Goal: Information Seeking & Learning: Learn about a topic

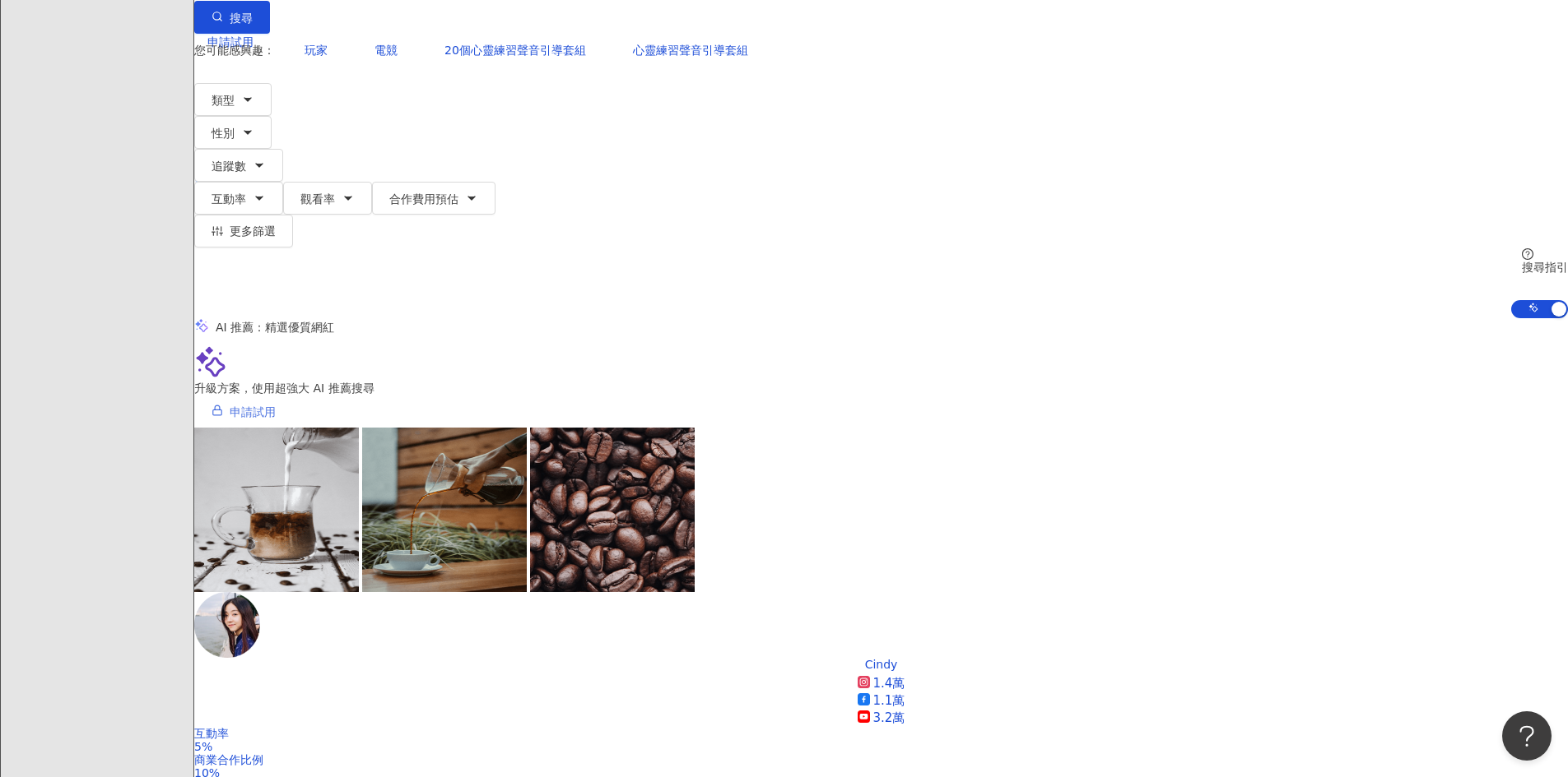
scroll to position [83, 0]
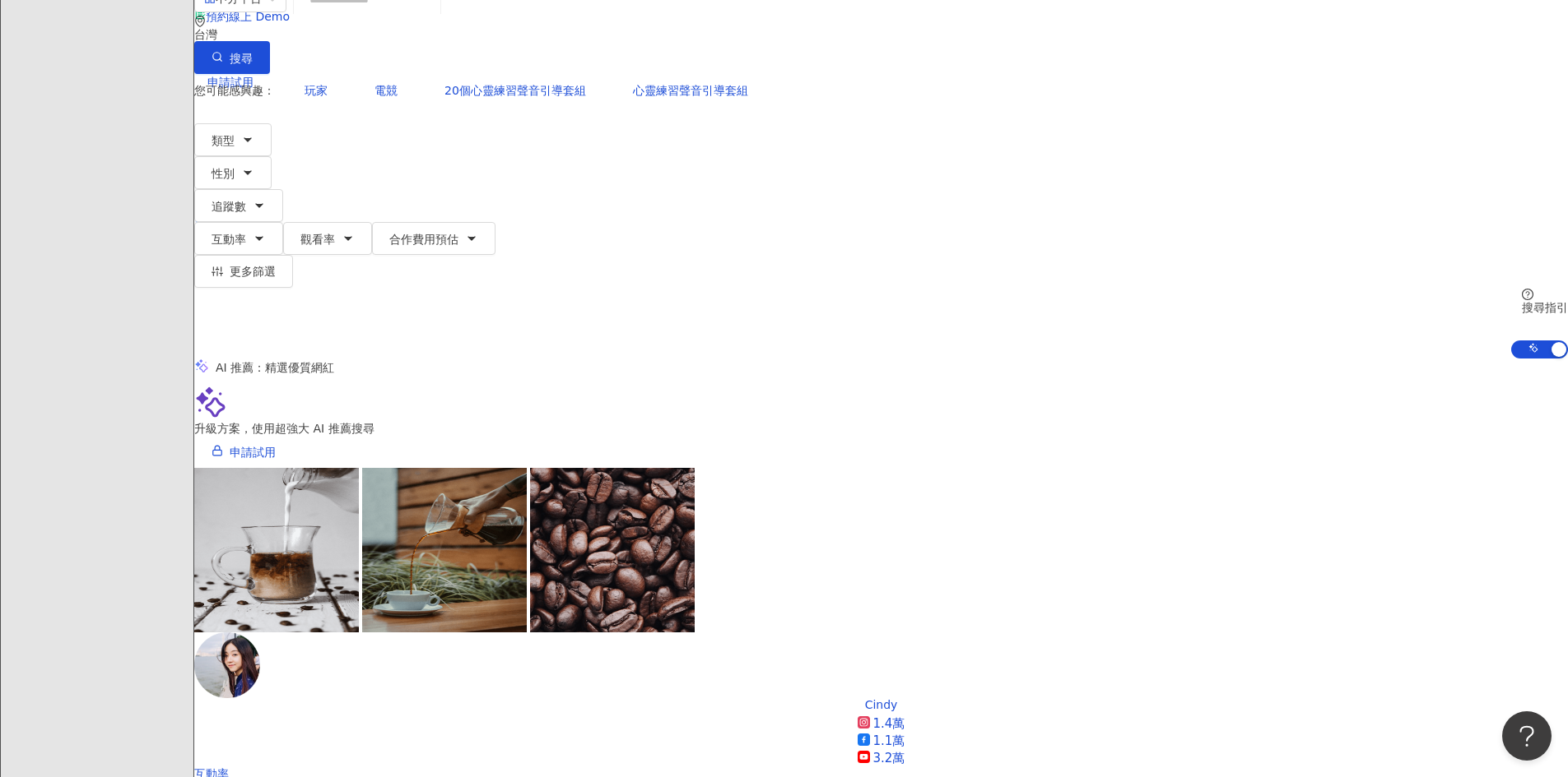
click at [264, 142] on icon at bounding box center [258, 148] width 12 height 12
click at [1238, 100] on div "English" at bounding box center [1237, 91] width 65 height 18
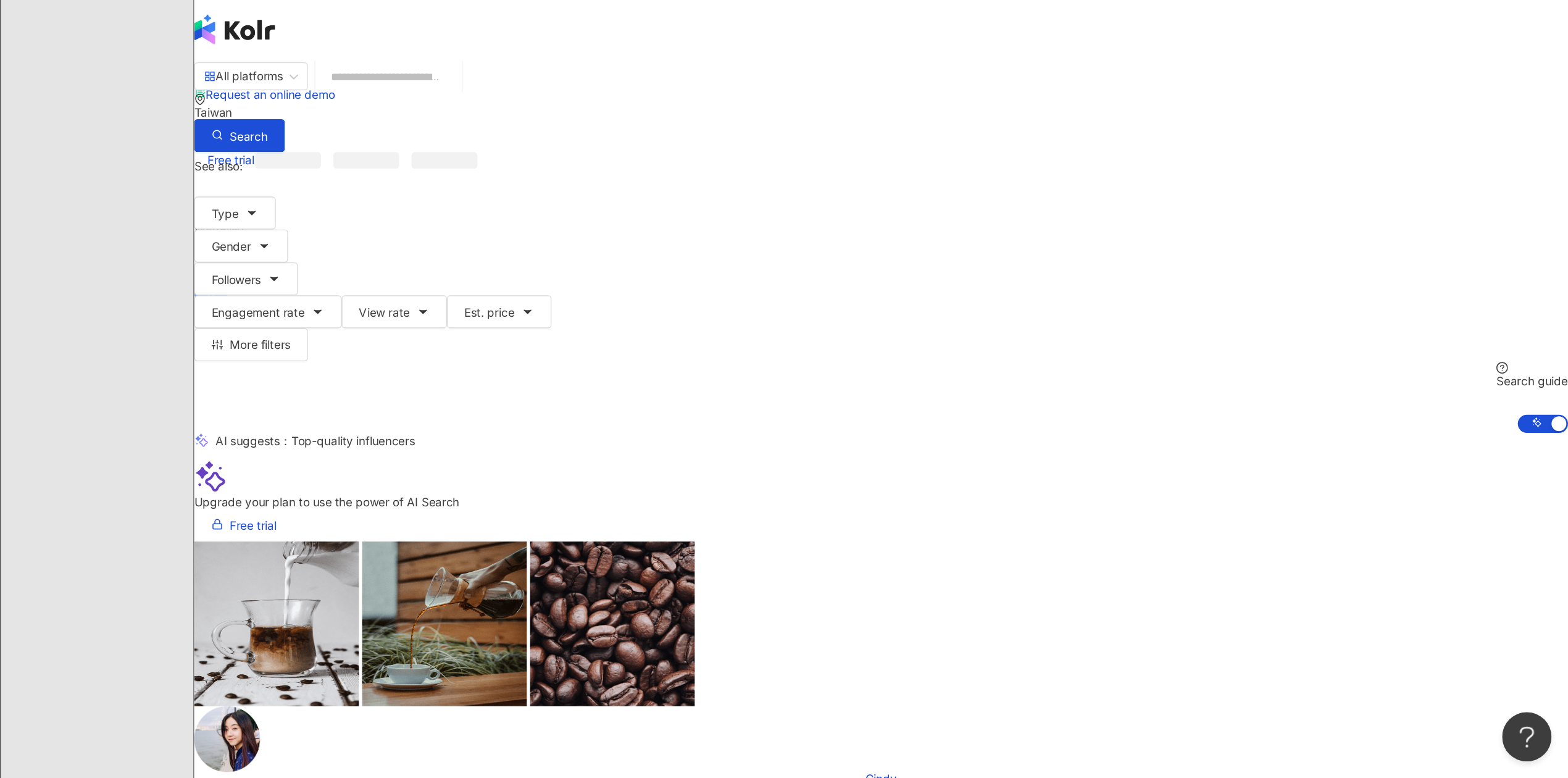
scroll to position [0, 0]
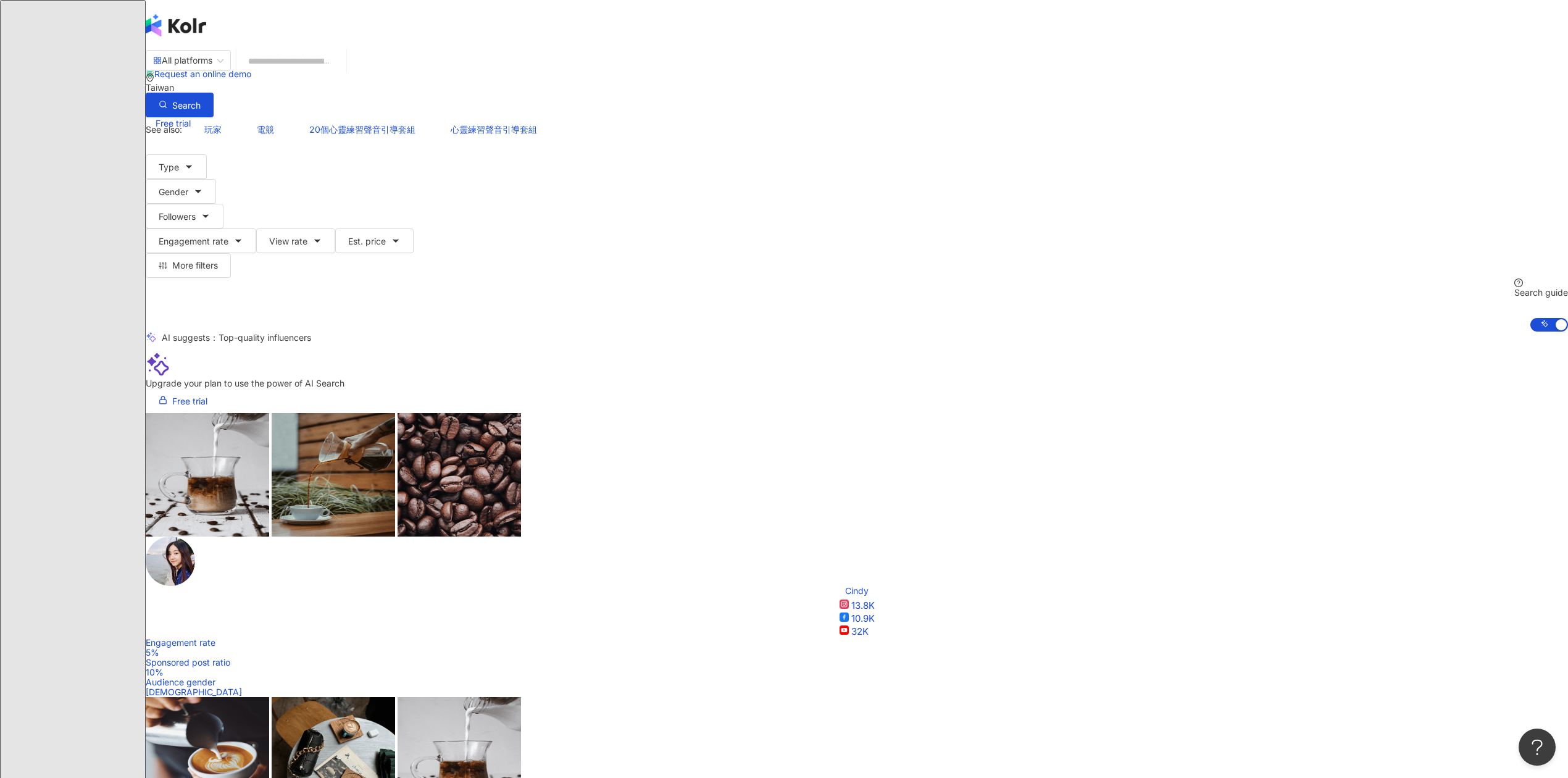
drag, startPoint x: 1173, startPoint y: 0, endPoint x: 1280, endPoint y: 608, distance: 617.3
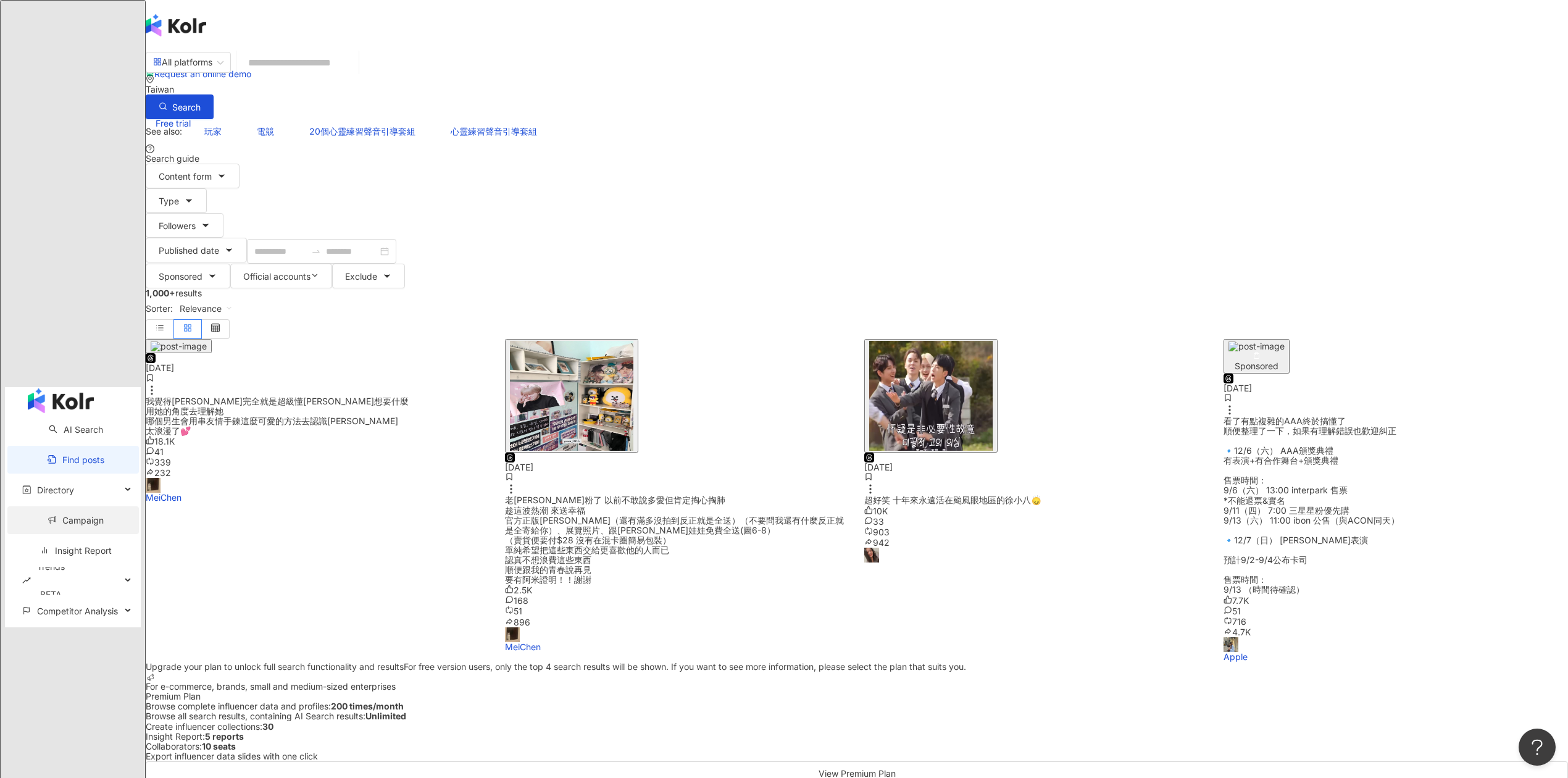
drag, startPoint x: 78, startPoint y: 144, endPoint x: 105, endPoint y: 144, distance: 27.0
click at [78, 515] on link "Campaign" at bounding box center [76, 520] width 56 height 11
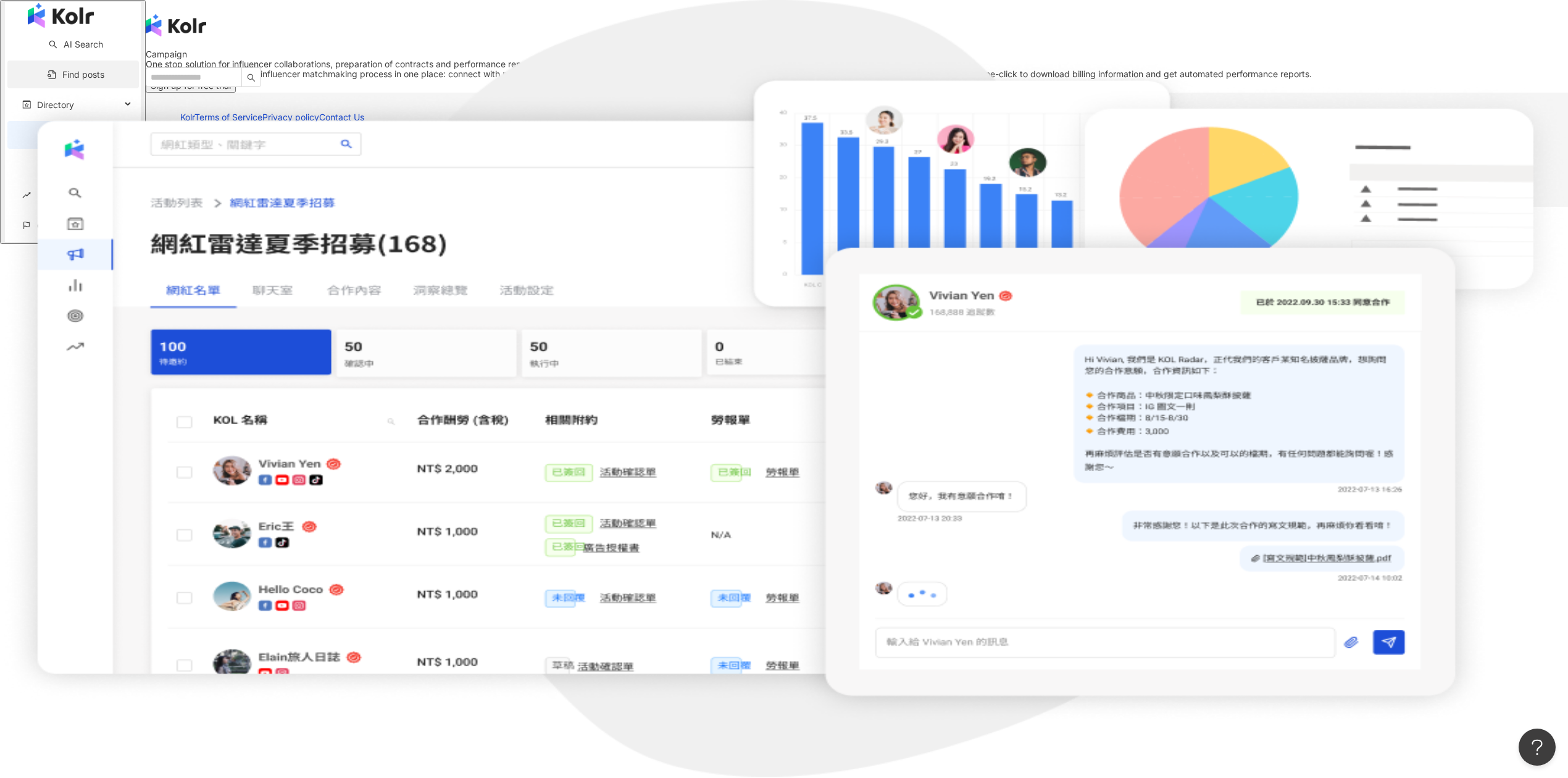
click at [78, 79] on link "Find posts" at bounding box center [76, 74] width 57 height 11
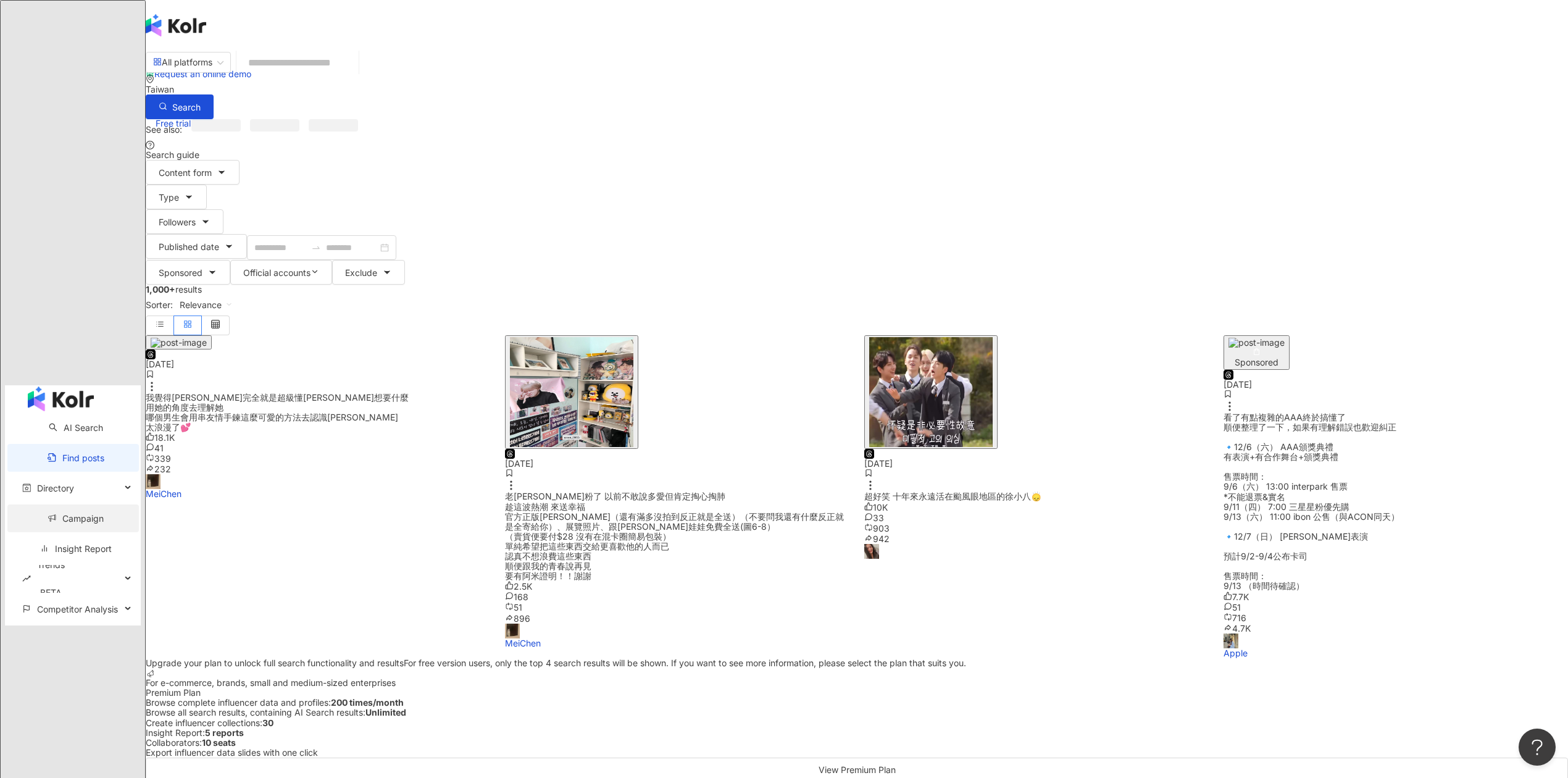
click at [79, 513] on link "Campaign" at bounding box center [76, 518] width 56 height 11
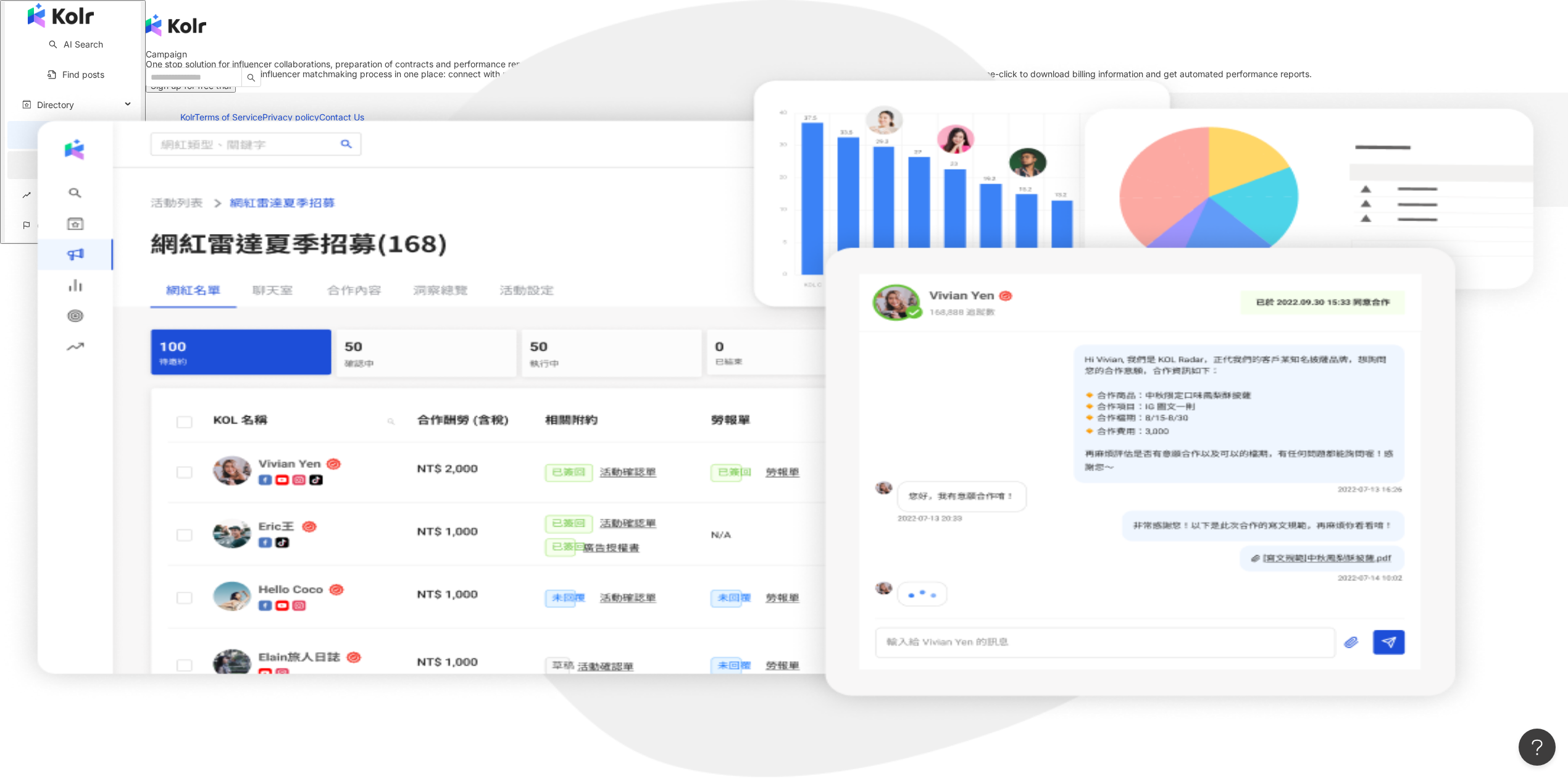
click at [79, 167] on link "Insight Report" at bounding box center [76, 165] width 71 height 11
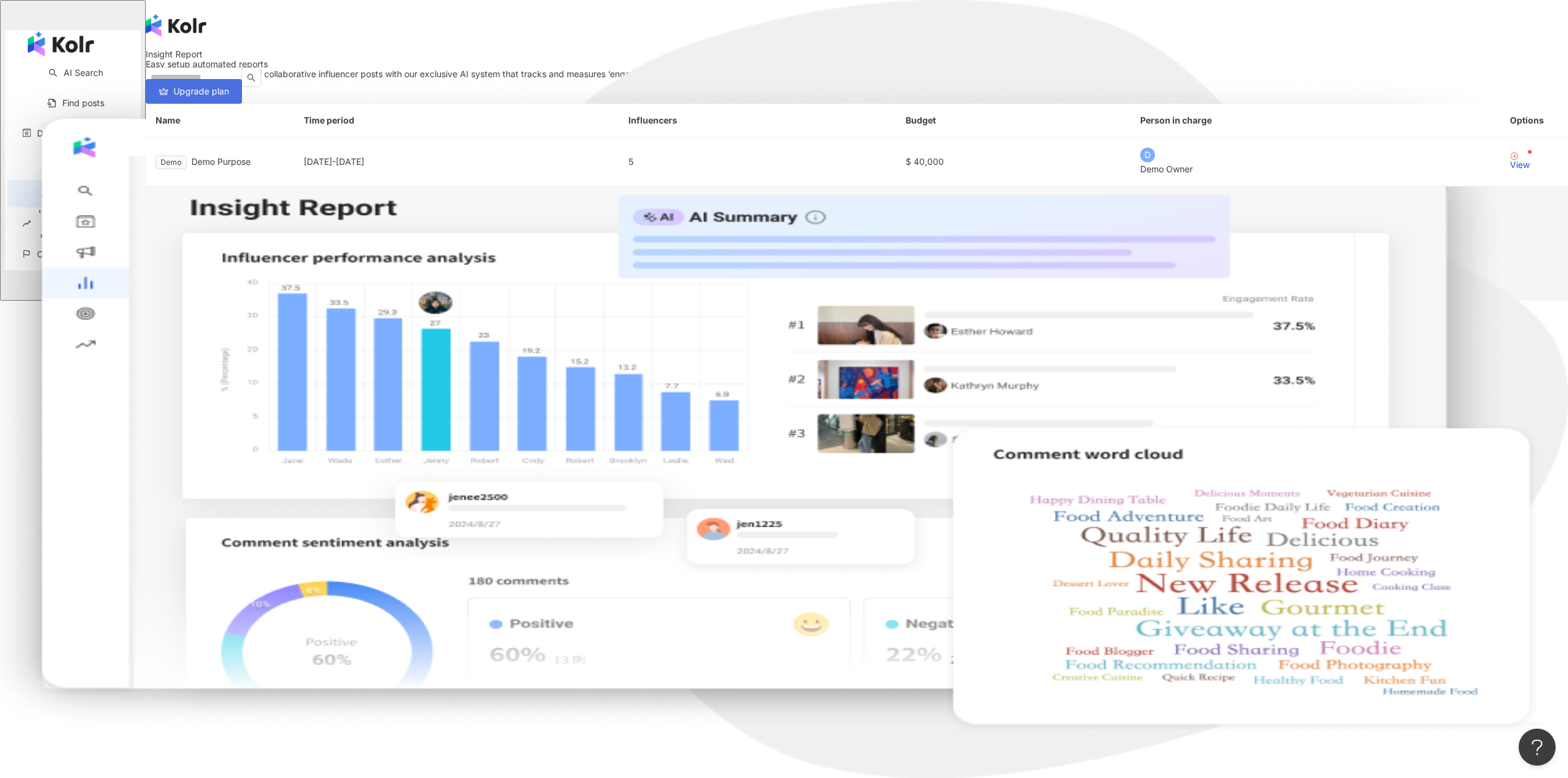
click at [229, 96] on span "Upgrade plan" at bounding box center [201, 92] width 56 height 10
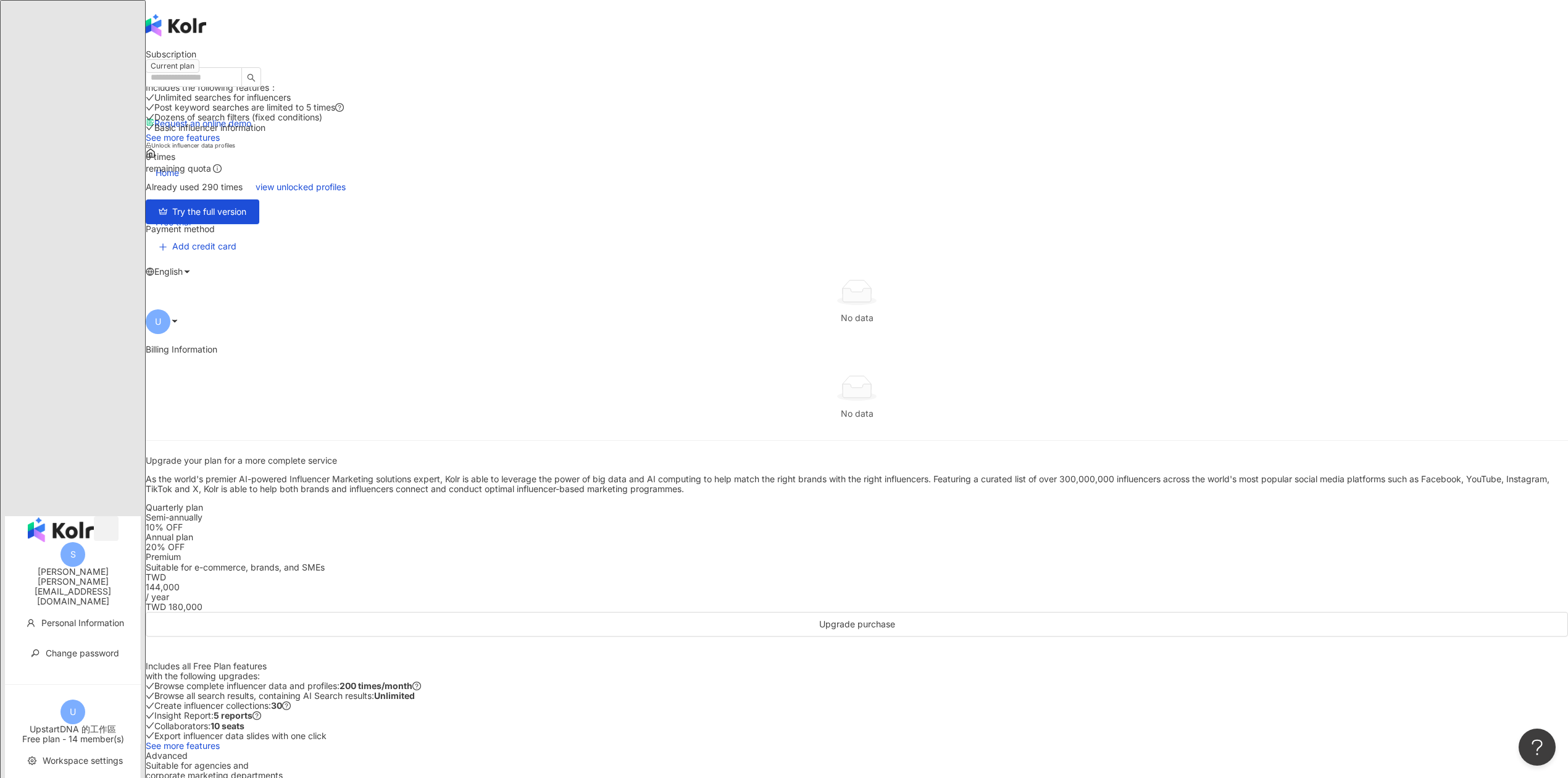
click at [119, 538] on icon "button" at bounding box center [114, 538] width 10 height 1
click at [62, 583] on span "Personal Information" at bounding box center [82, 622] width 83 height 11
click at [63, 583] on span "Workspace settings" at bounding box center [82, 760] width 80 height 11
click at [69, 583] on li "Members" at bounding box center [72, 790] width 131 height 27
click at [36, 517] on img "button" at bounding box center [61, 530] width 66 height 25
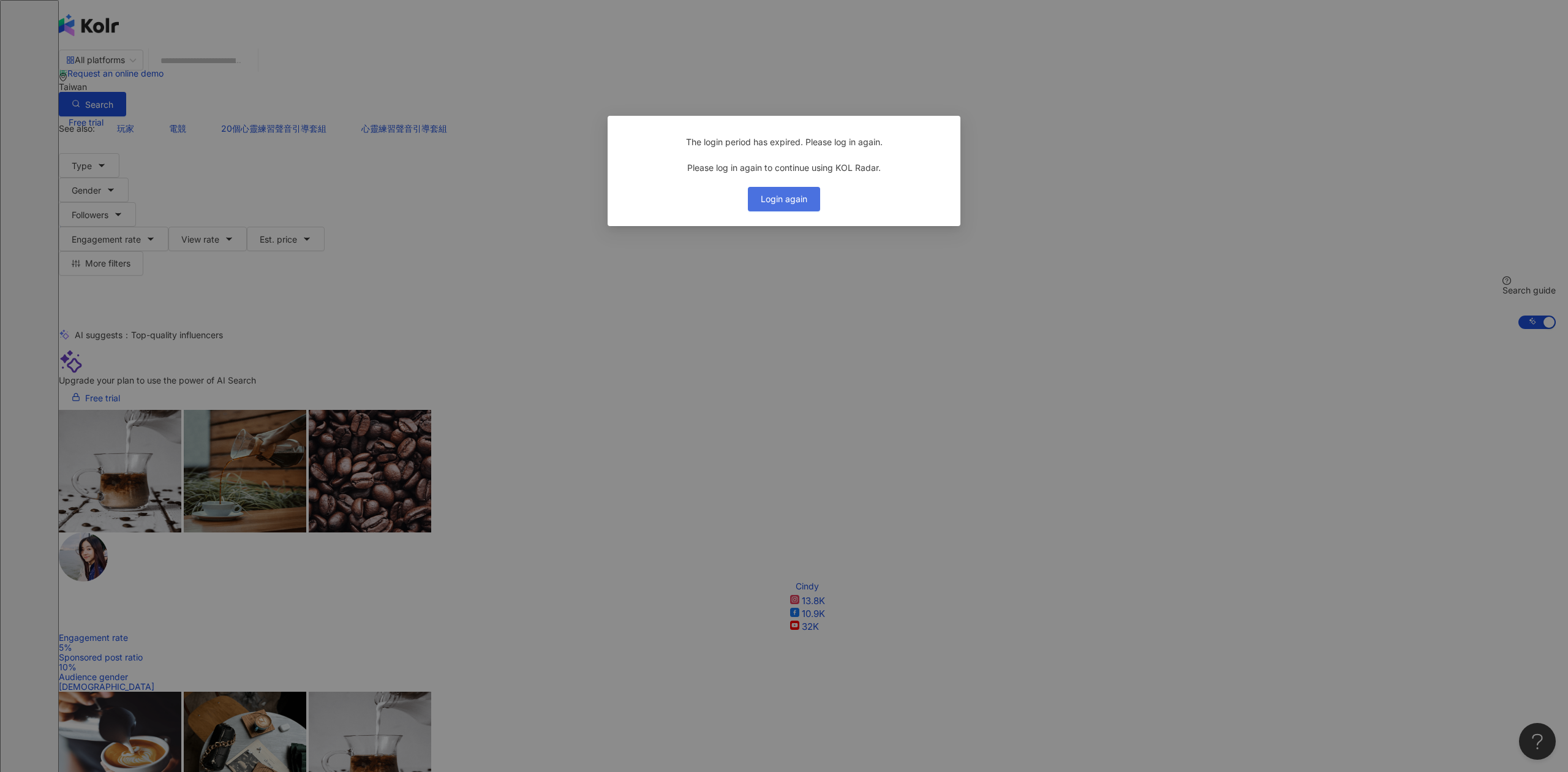
click at [801, 204] on span "Login again" at bounding box center [783, 199] width 47 height 10
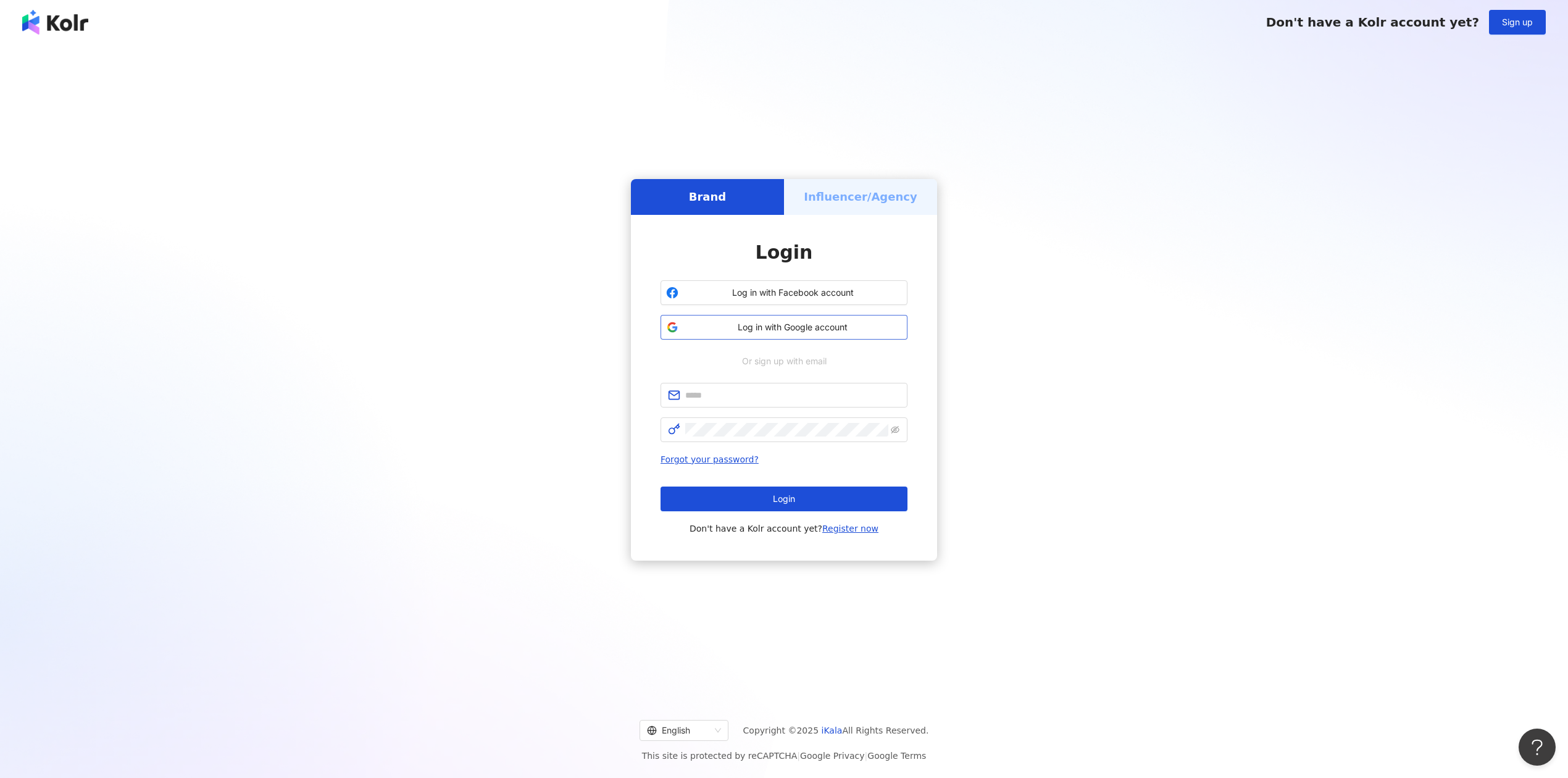
click at [813, 331] on span "Log in with Google account" at bounding box center [792, 327] width 219 height 12
click at [694, 583] on div "English Copyright © 2025 iKala All Rights Reserved. This site is protected by r…" at bounding box center [784, 736] width 1568 height 83
click at [710, 583] on div "English" at bounding box center [678, 730] width 63 height 19
click at [707, 583] on div "繁體中文" at bounding box center [686, 662] width 69 height 14
click at [825, 324] on span "使用 Google 帳號登入" at bounding box center [792, 327] width 219 height 12
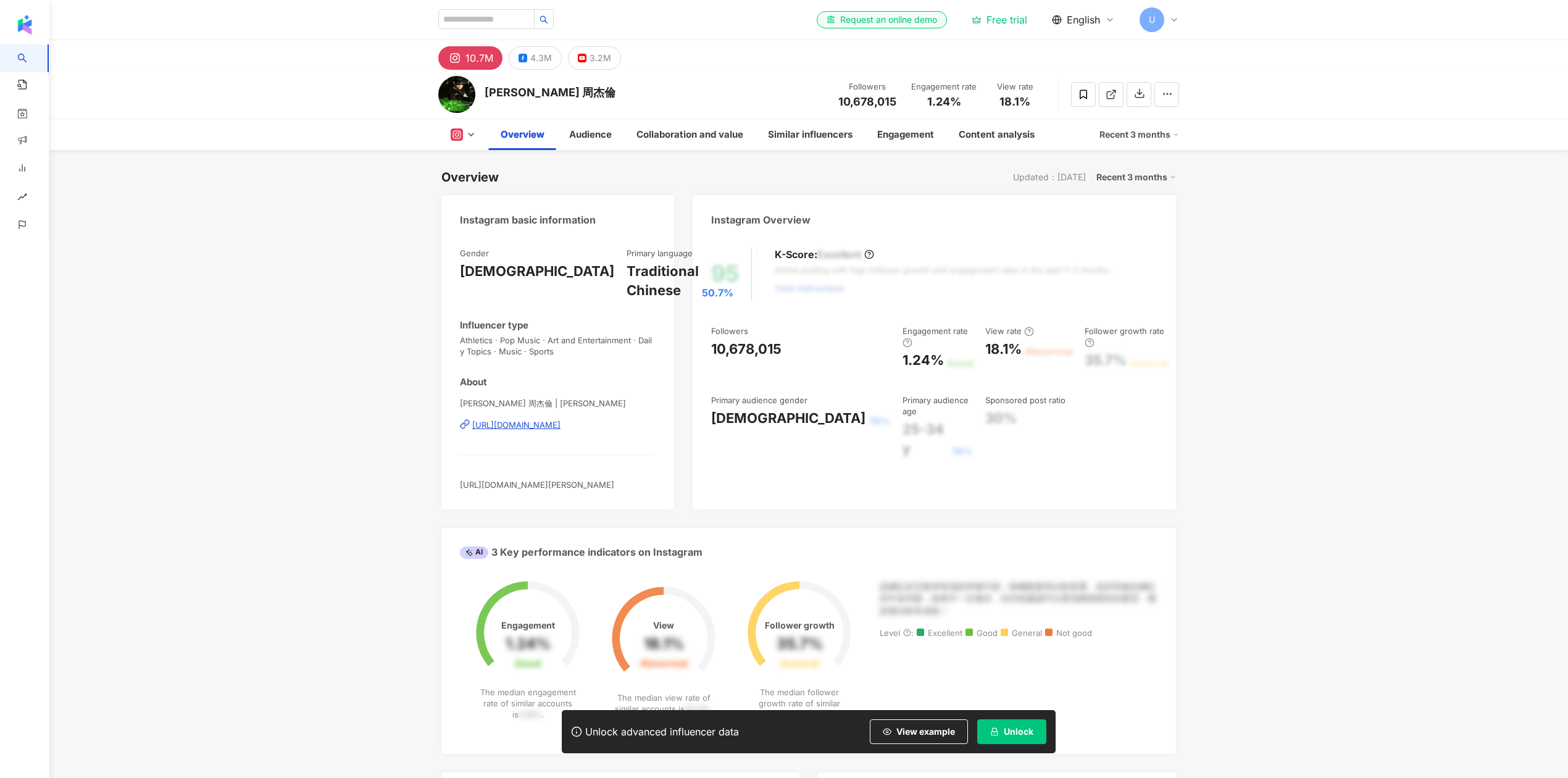
drag, startPoint x: 1311, startPoint y: 3, endPoint x: 0, endPoint y: 211, distance: 1327.4
